Goal: Register for event/course

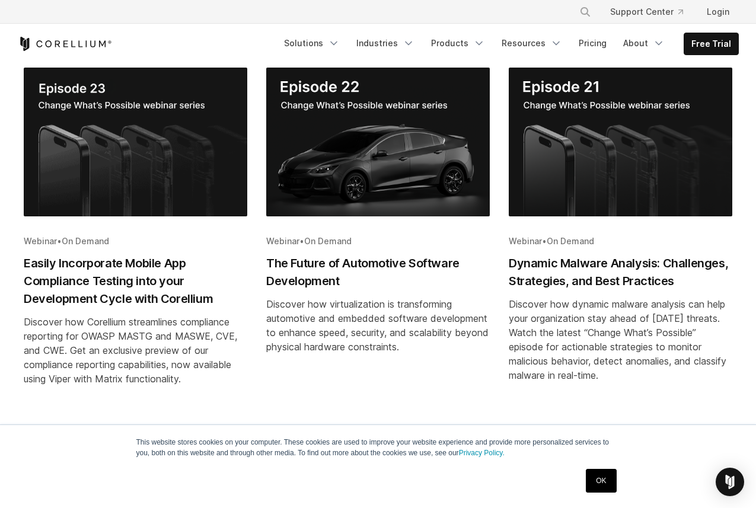
scroll to position [706, 0]
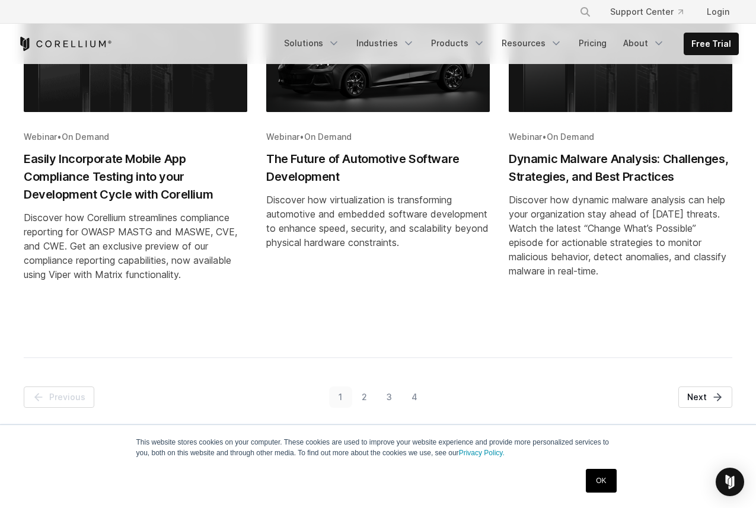
click at [369, 396] on link "2" at bounding box center [364, 397] width 25 height 21
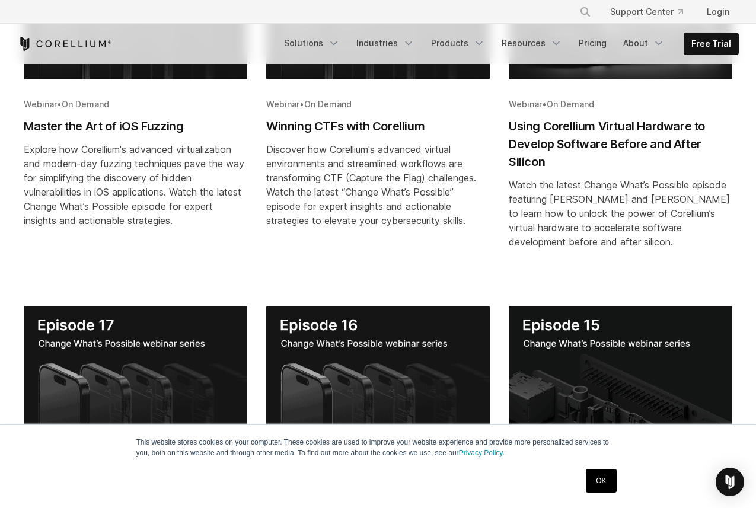
scroll to position [146, 0]
